Goal: Navigation & Orientation: Find specific page/section

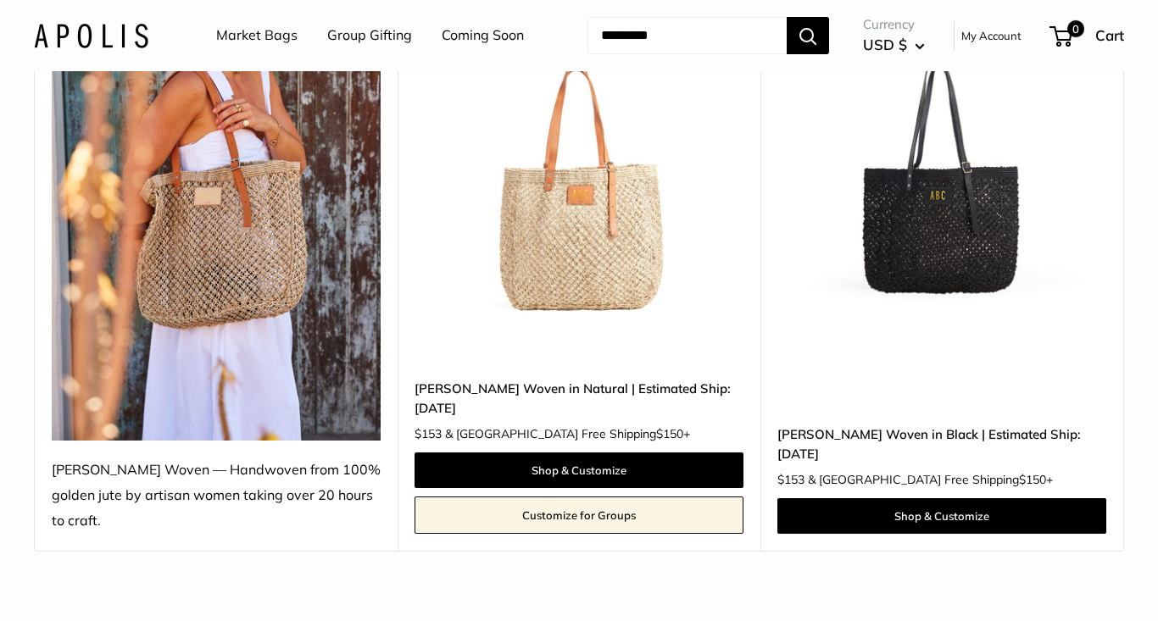
scroll to position [309, 0]
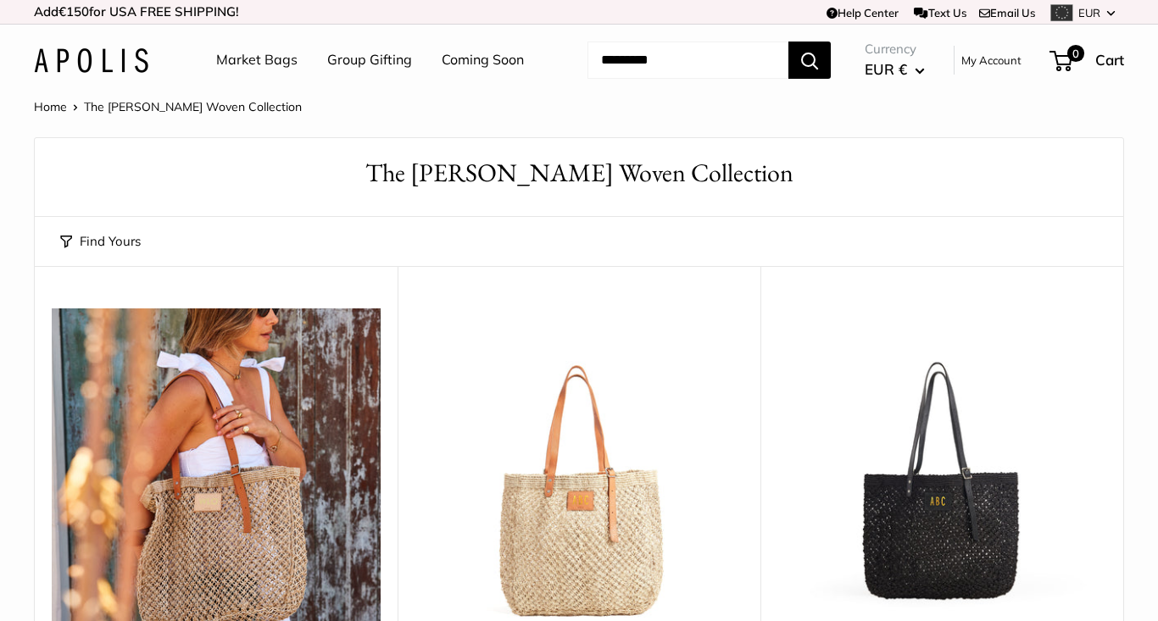
click at [105, 73] on img at bounding box center [91, 60] width 114 height 25
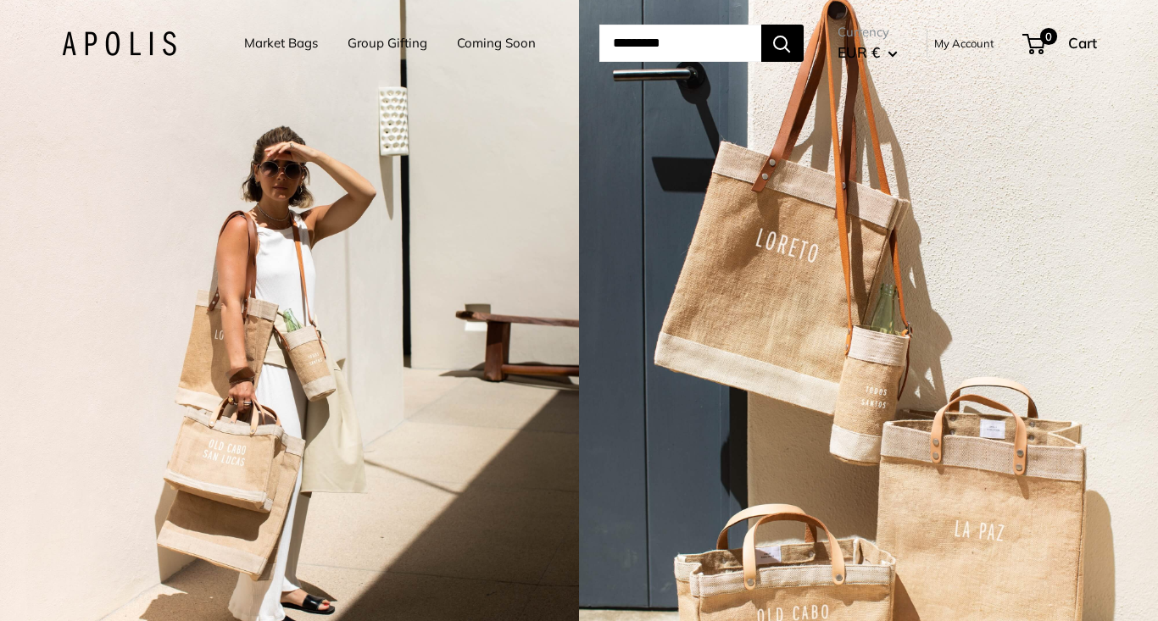
click at [259, 42] on link "Market Bags" at bounding box center [281, 43] width 74 height 24
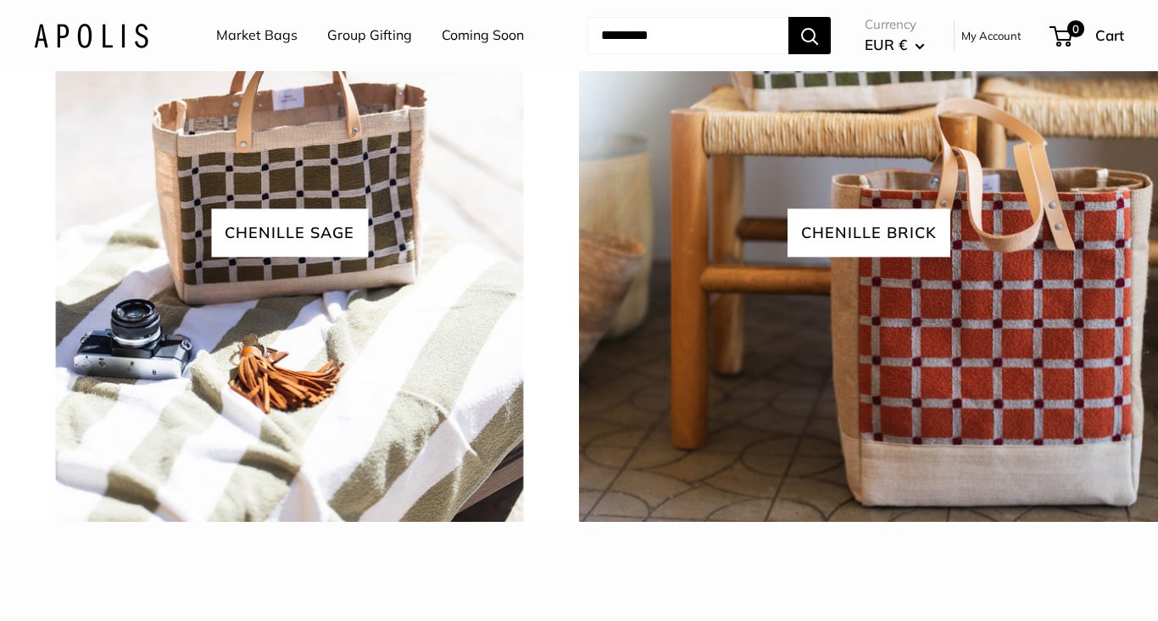
scroll to position [3510, 0]
